Goal: Find specific page/section: Find specific page/section

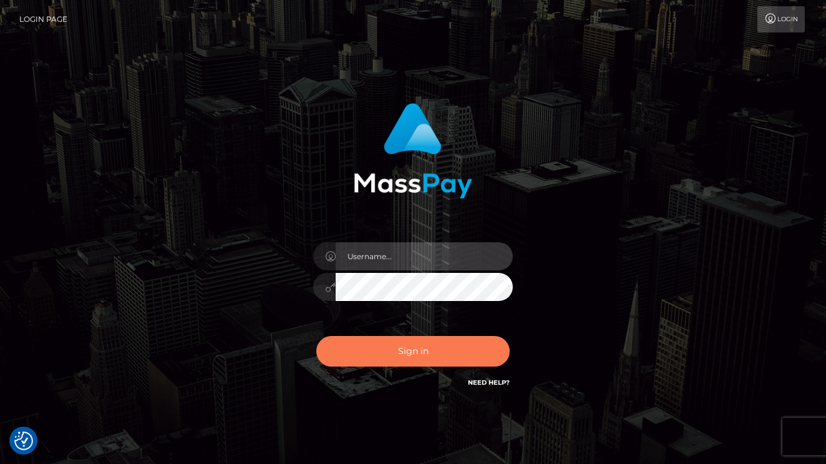
type input "vlad"
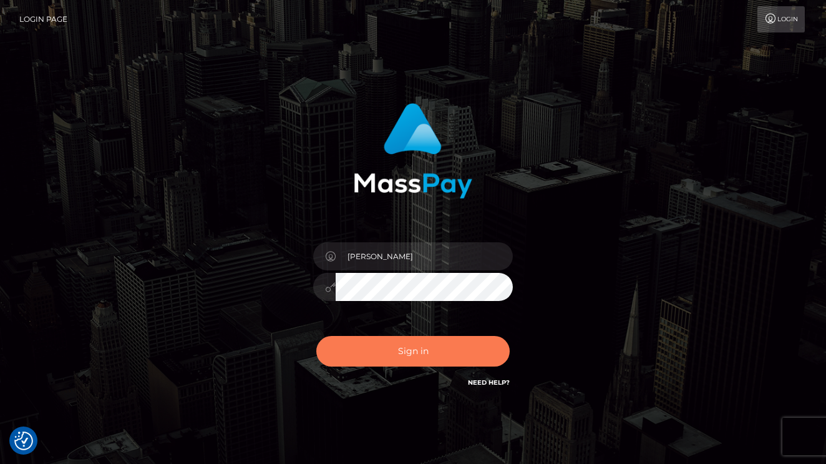
click at [396, 361] on button "Sign in" at bounding box center [412, 351] width 193 height 31
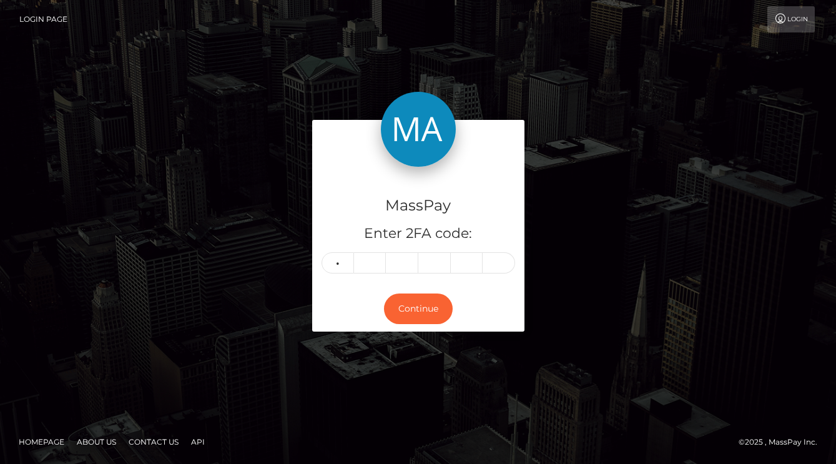
type input "7"
type input "0"
type input "2"
type input "8"
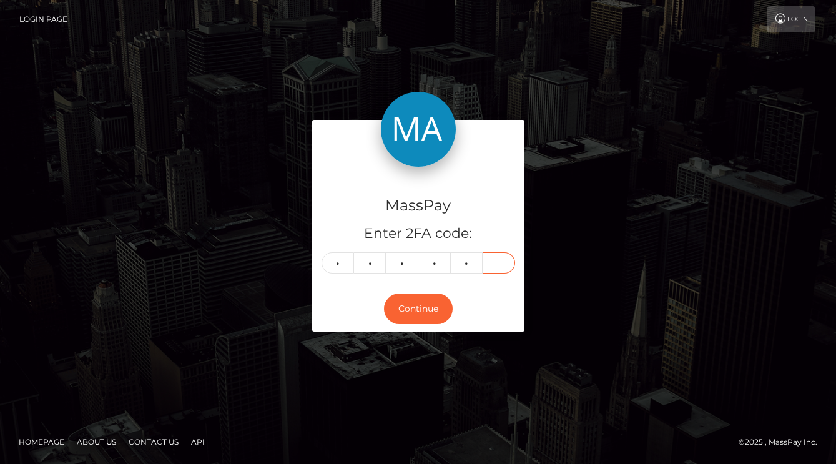
type input "2"
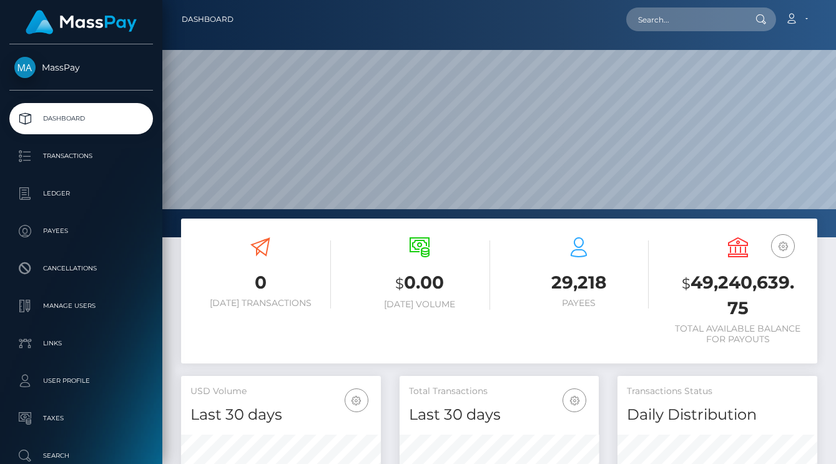
scroll to position [222, 199]
type input "65e08fd132512419f809c7f1@alua.com"
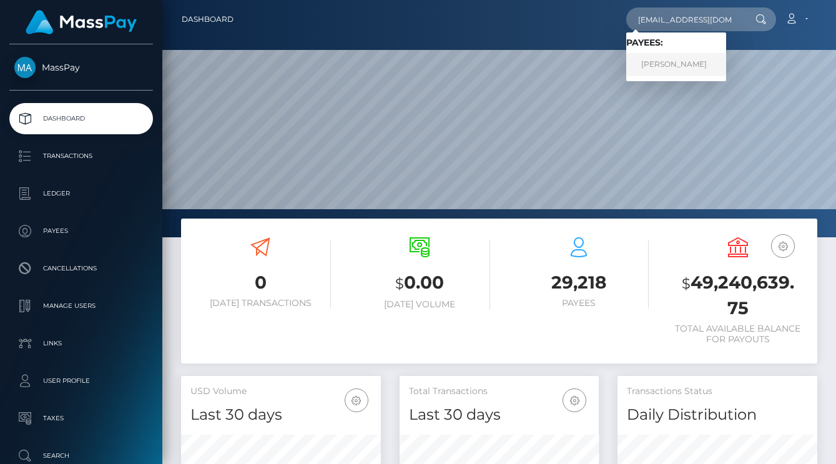
click at [679, 56] on link "Shirli Celeste Cavalie" at bounding box center [676, 64] width 100 height 23
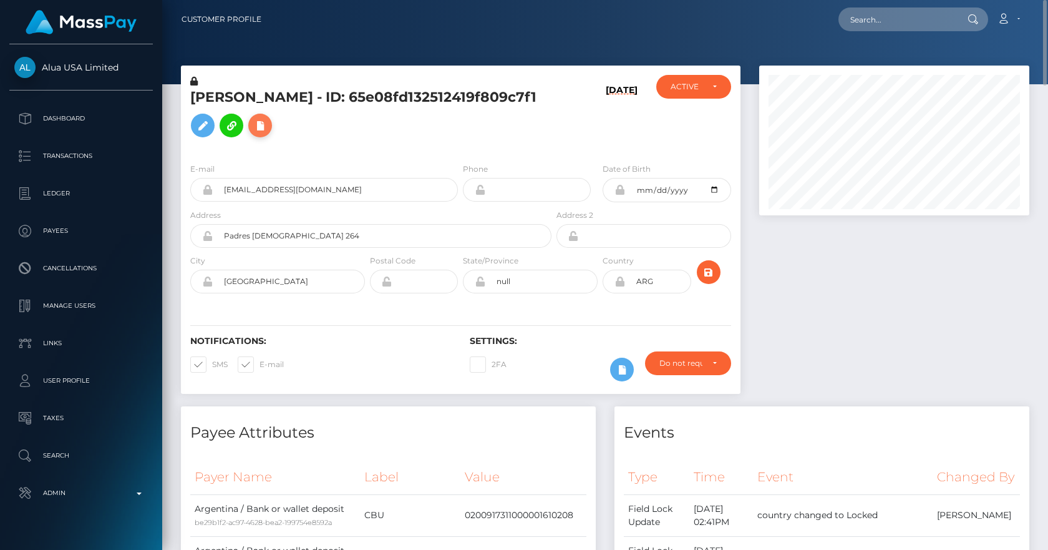
click at [268, 122] on icon at bounding box center [260, 126] width 15 height 16
select select
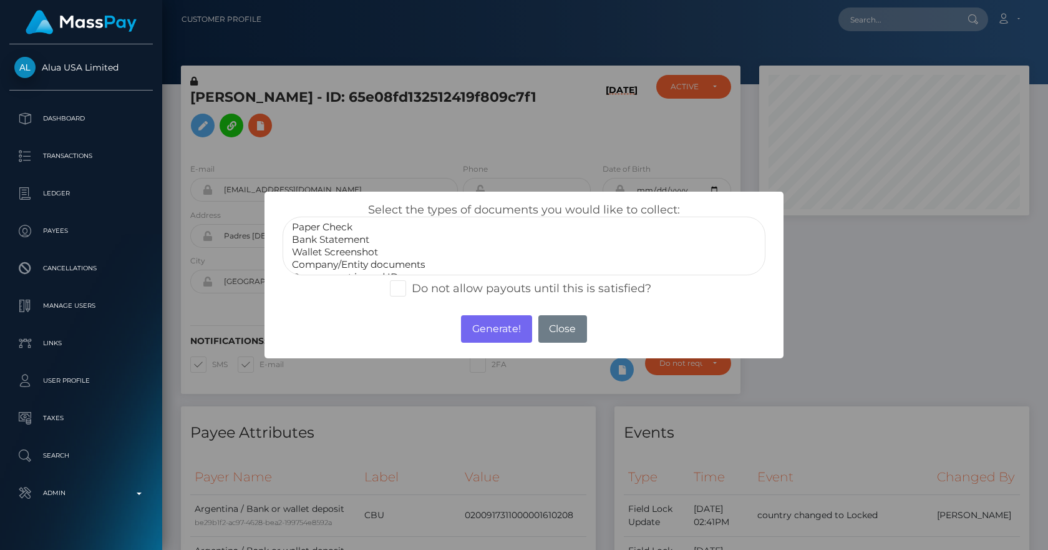
scroll to position [25, 0]
click at [573, 323] on button "Close" at bounding box center [563, 328] width 49 height 27
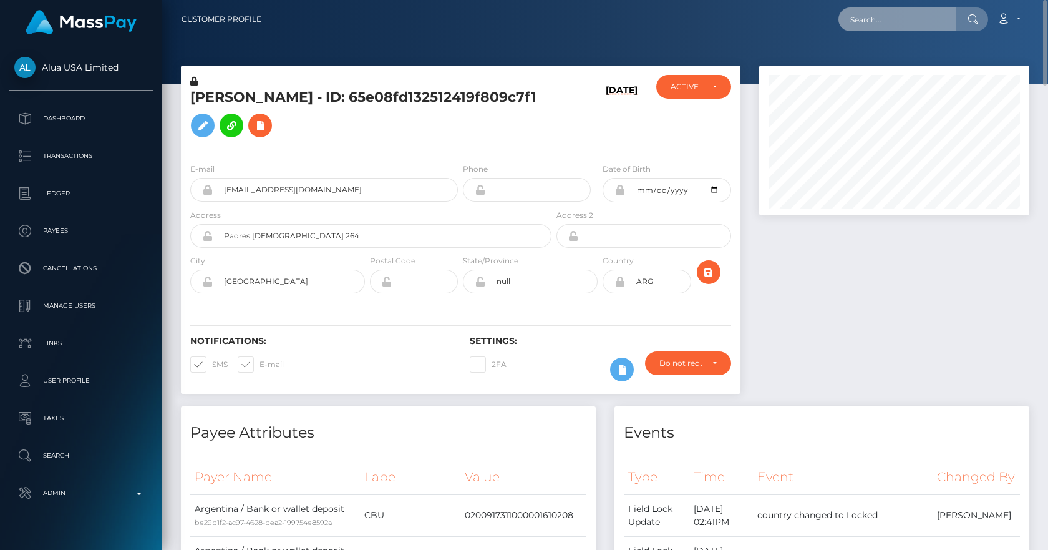
click at [835, 22] on input "text" at bounding box center [897, 19] width 117 height 24
paste input "a1208278-957f-11f0-bd85-0694aced620b"
type input "a1208278-957f-11f0-bd85-0694aced620b"
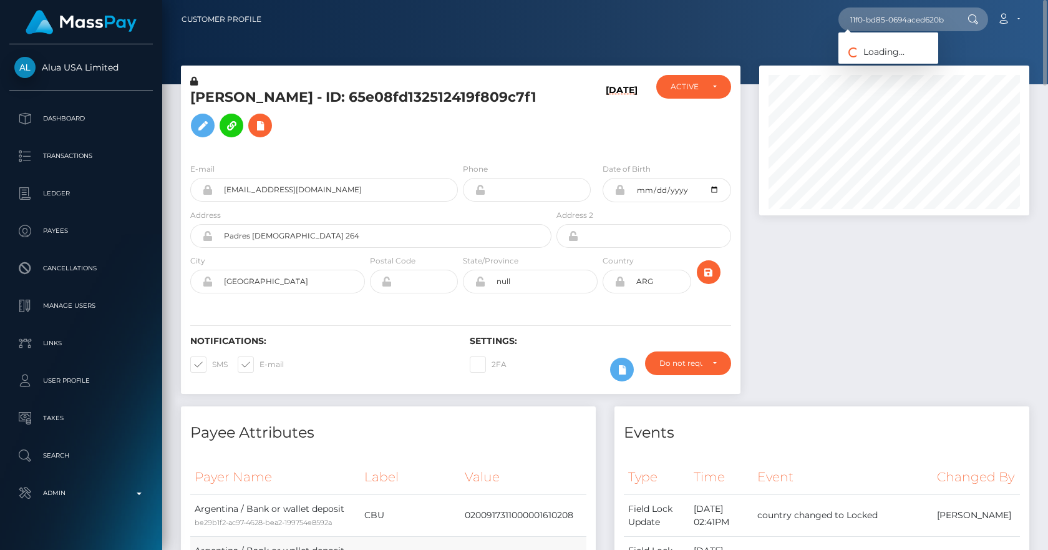
scroll to position [0, 0]
click at [835, 61] on link "JUNHOE KIM (Whop Inc - )" at bounding box center [912, 64] width 146 height 23
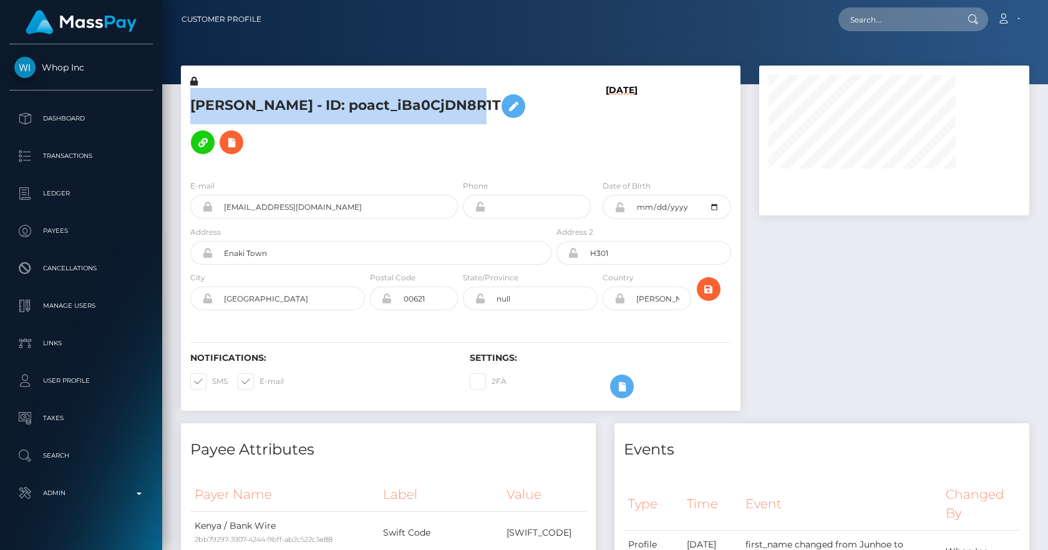
drag, startPoint x: 469, startPoint y: 104, endPoint x: 188, endPoint y: 108, distance: 280.9
click at [188, 108] on div "JUNHOE KIM - ID: poact_iBa0CjDN8R1T" at bounding box center [367, 122] width 373 height 95
copy h5 "JUNHOE KIM - ID: poact_iBa0CjDN8R1T"
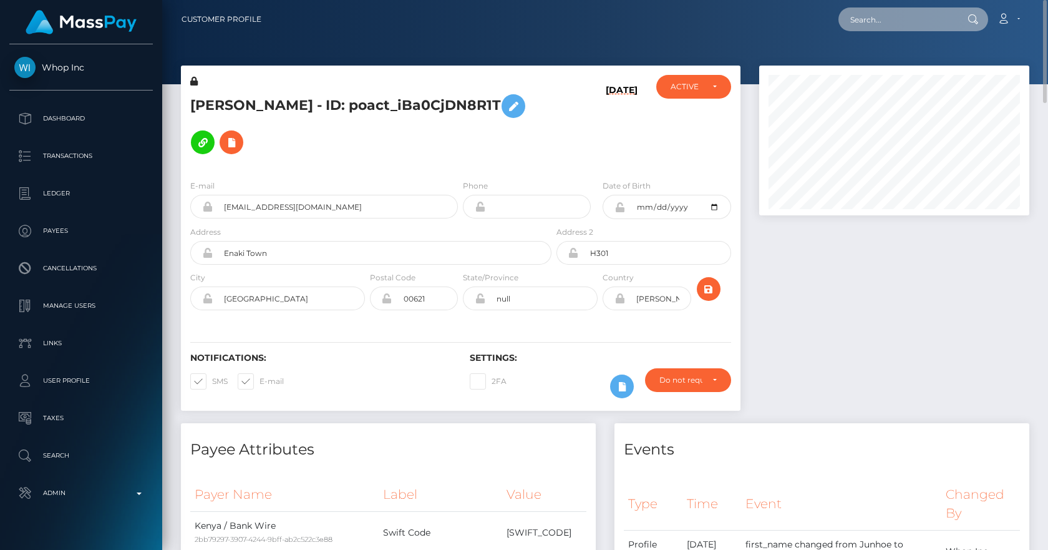
click at [875, 11] on input "text" at bounding box center [897, 19] width 117 height 24
paste input "36248223-96ab-11f0-bd85-0694aced620b"
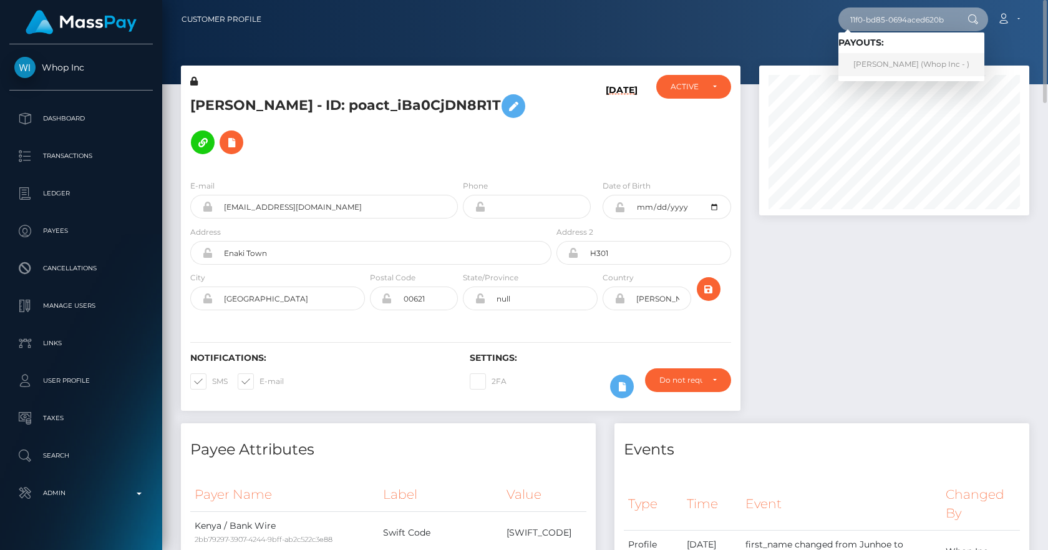
type input "36248223-96ab-11f0-bd85-0694aced620b"
click at [907, 66] on link "MBIKO KHAMBULE (Whop Inc - )" at bounding box center [912, 64] width 146 height 23
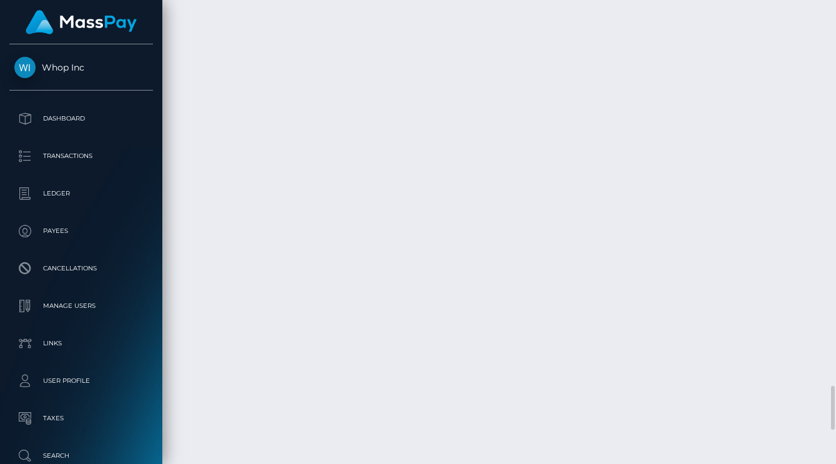
scroll to position [150, 199]
